Goal: Task Accomplishment & Management: Complete application form

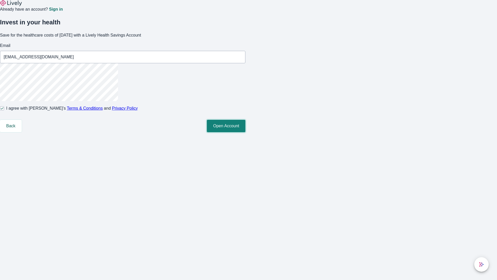
click at [246, 132] on button "Open Account" at bounding box center [226, 126] width 39 height 12
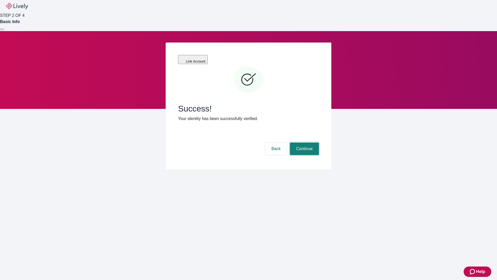
click at [304, 142] on button "Continue" at bounding box center [304, 148] width 29 height 12
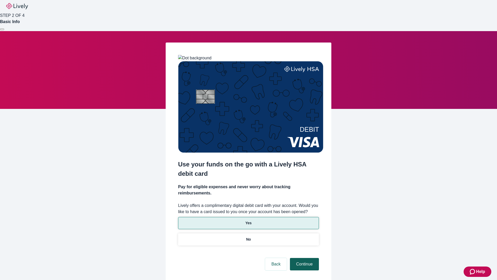
click at [248, 237] on p "No" at bounding box center [248, 239] width 5 height 5
click at [304, 258] on button "Continue" at bounding box center [304, 264] width 29 height 12
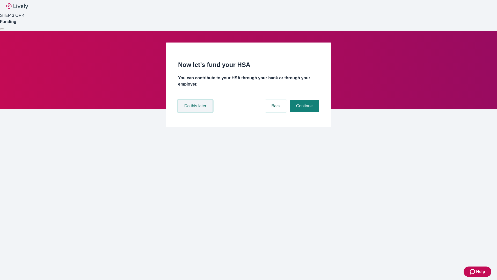
click at [196, 112] on button "Do this later" at bounding box center [195, 106] width 34 height 12
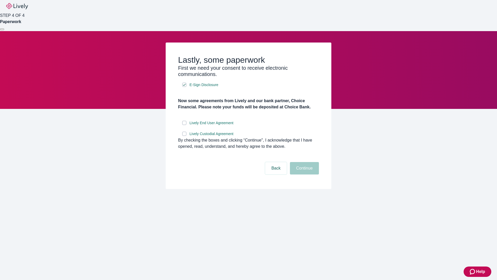
click at [184, 125] on input "Lively End User Agreement" at bounding box center [184, 123] width 4 height 4
checkbox input "true"
click at [184, 136] on input "Lively Custodial Agreement" at bounding box center [184, 134] width 4 height 4
checkbox input "true"
click at [304, 174] on button "Continue" at bounding box center [304, 168] width 29 height 12
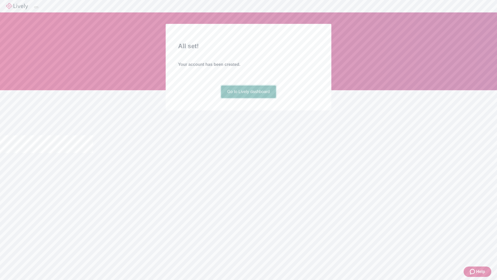
click at [248, 98] on link "Go to Lively dashboard" at bounding box center [248, 91] width 55 height 12
